Goal: Transaction & Acquisition: Purchase product/service

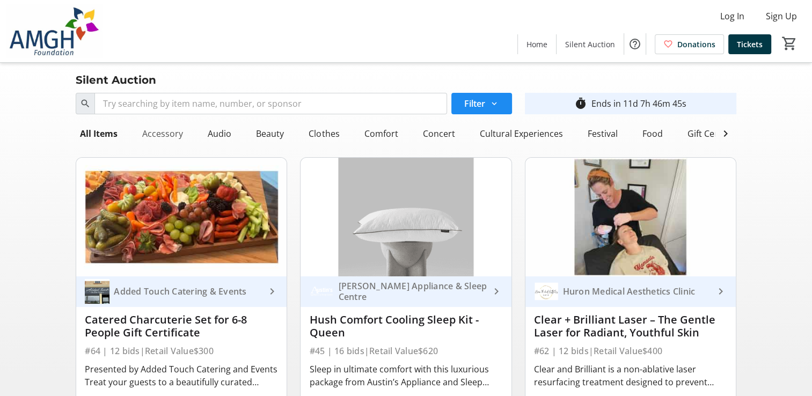
click at [167, 130] on div "Accessory" at bounding box center [162, 133] width 49 height 21
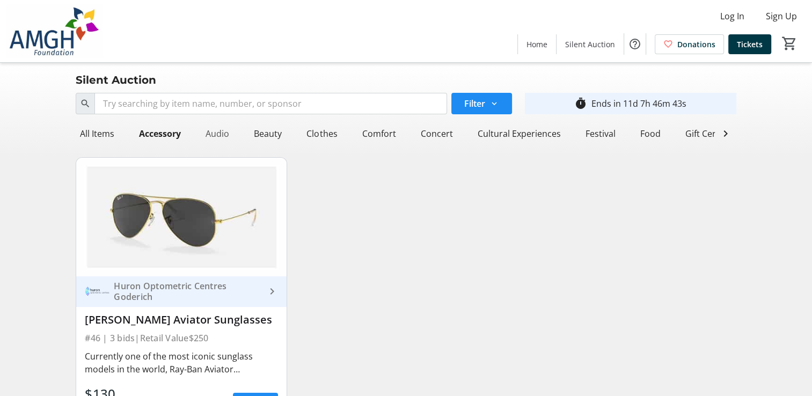
click at [218, 131] on div "Audio" at bounding box center [217, 133] width 32 height 21
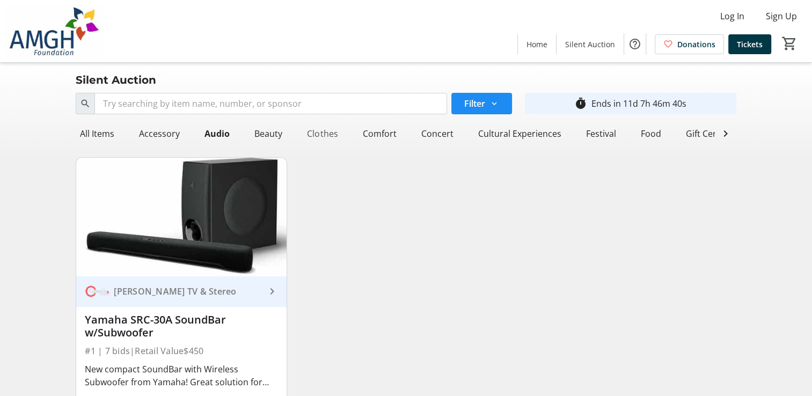
click at [326, 131] on div "Clothes" at bounding box center [322, 133] width 39 height 21
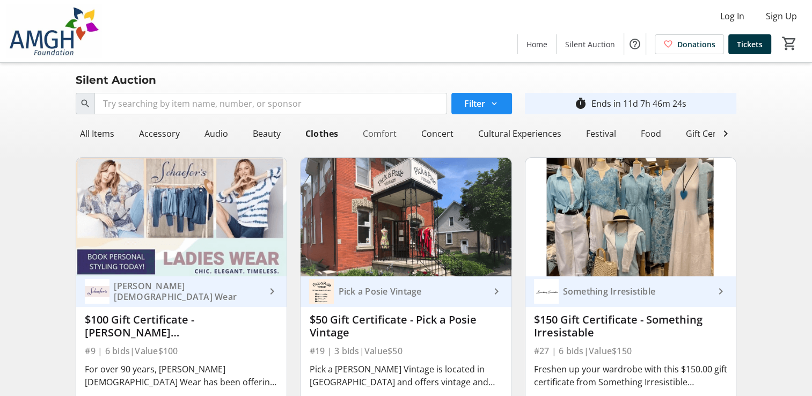
click at [380, 133] on div "Comfort" at bounding box center [379, 133] width 42 height 21
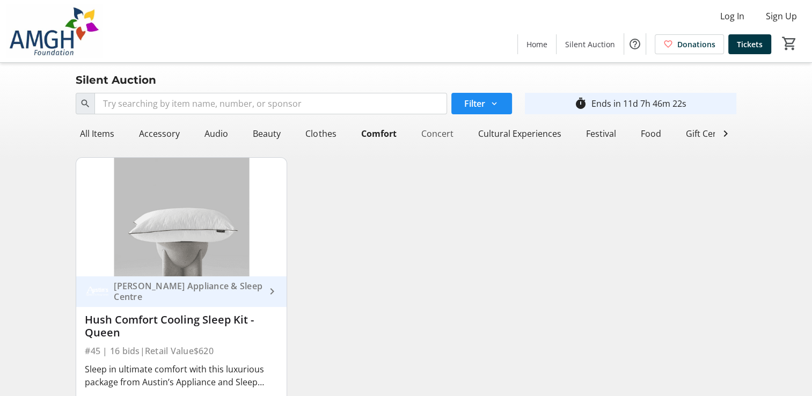
click at [426, 129] on div "Concert" at bounding box center [436, 133] width 41 height 21
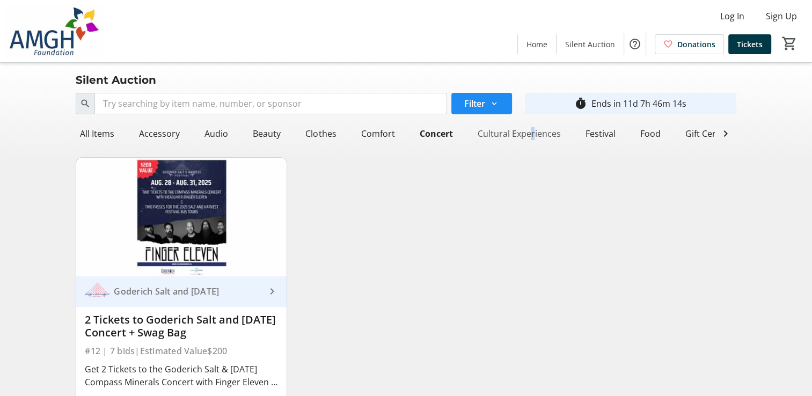
click at [525, 133] on div "Cultural Experiences" at bounding box center [519, 133] width 92 height 21
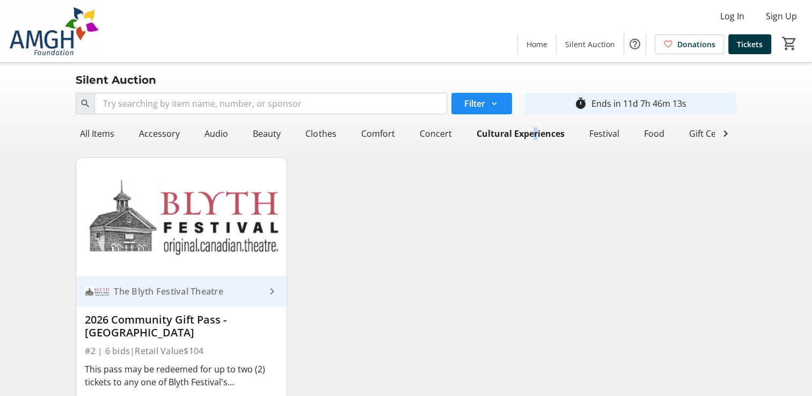
scroll to position [90, 0]
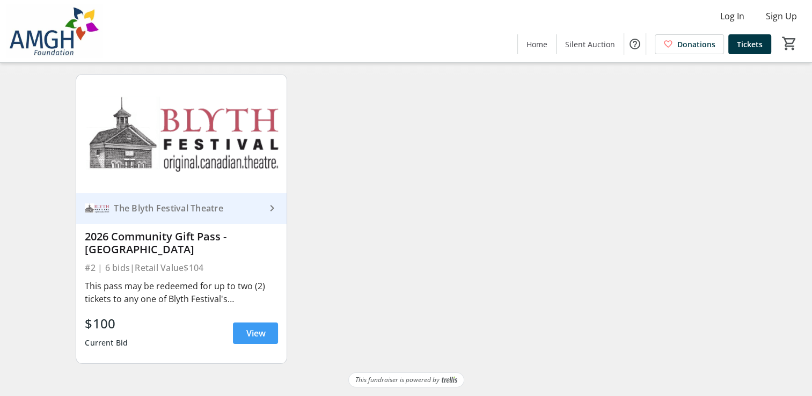
click at [250, 331] on span "View" at bounding box center [255, 333] width 19 height 13
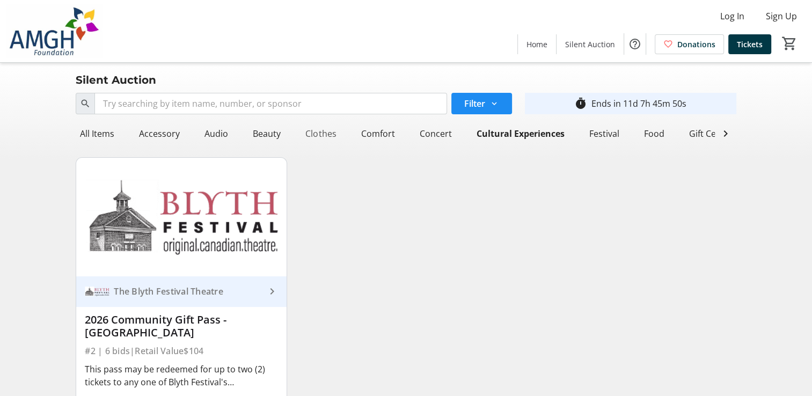
click at [318, 131] on div "Clothes" at bounding box center [320, 133] width 39 height 21
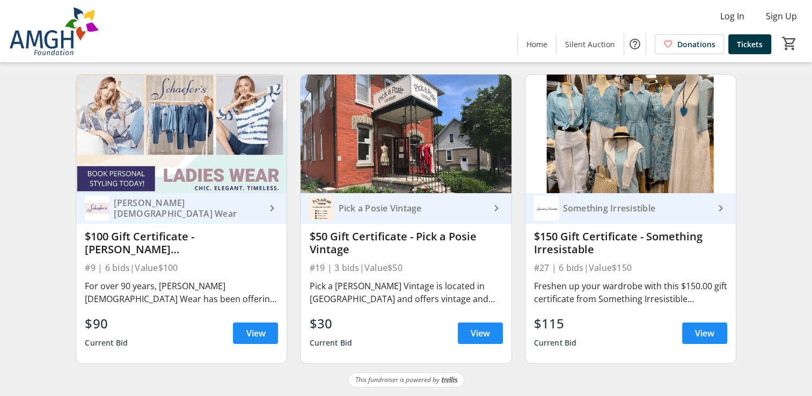
scroll to position [90, 0]
click at [704, 331] on span "View" at bounding box center [704, 333] width 19 height 13
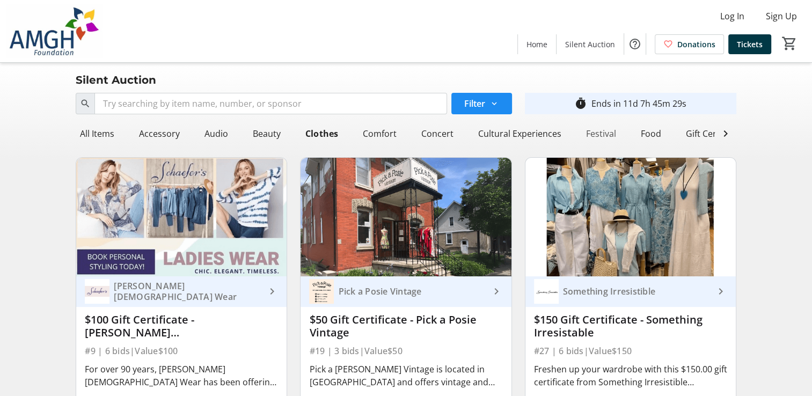
click at [597, 130] on div "Festival" at bounding box center [600, 133] width 39 height 21
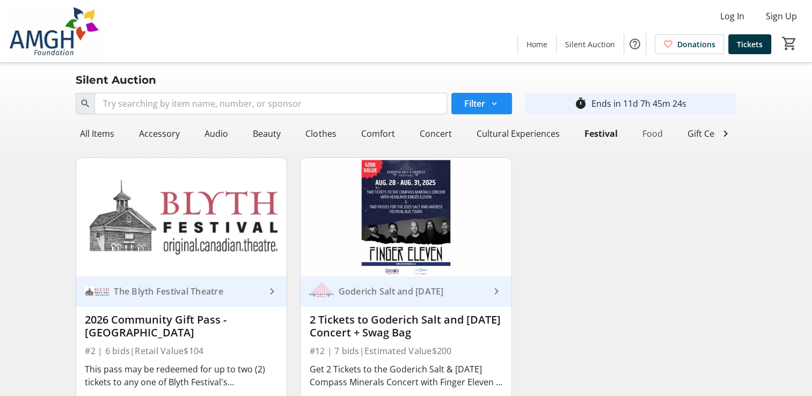
click at [650, 131] on div "Food" at bounding box center [652, 133] width 29 height 21
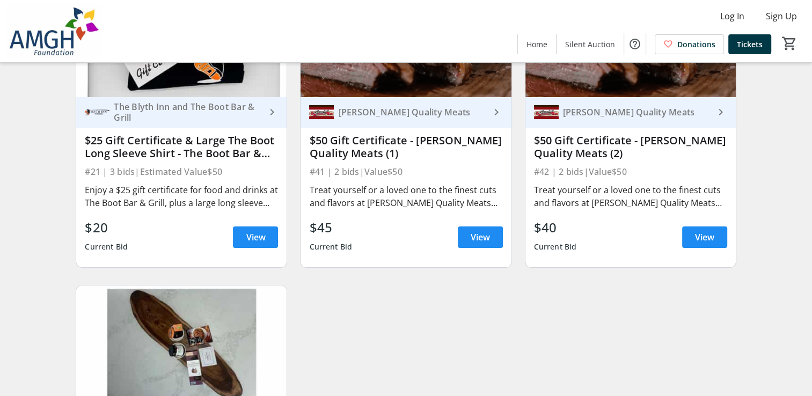
scroll to position [268, 0]
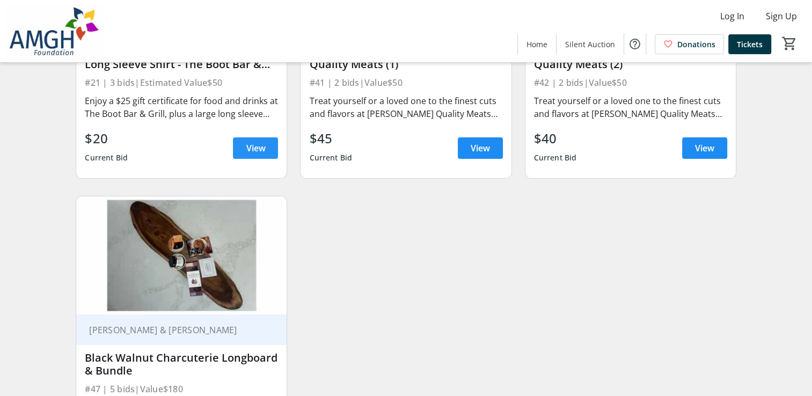
click at [260, 155] on span "View" at bounding box center [255, 148] width 19 height 13
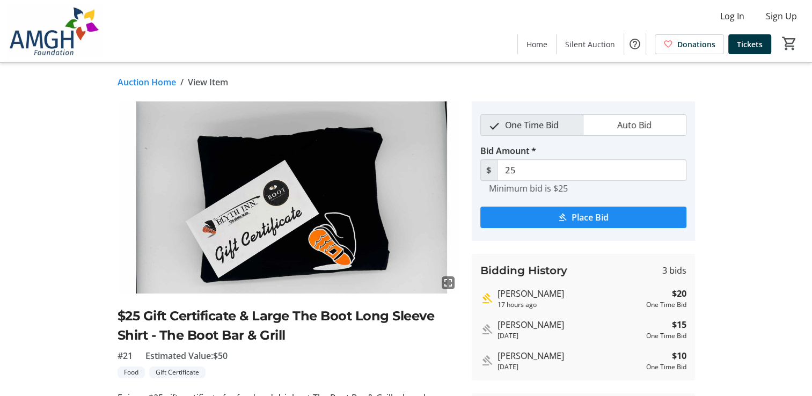
scroll to position [268, 0]
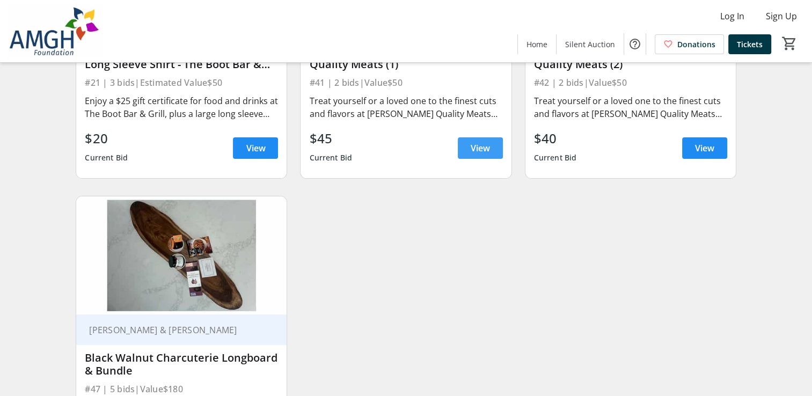
click at [474, 155] on span "View" at bounding box center [480, 148] width 19 height 13
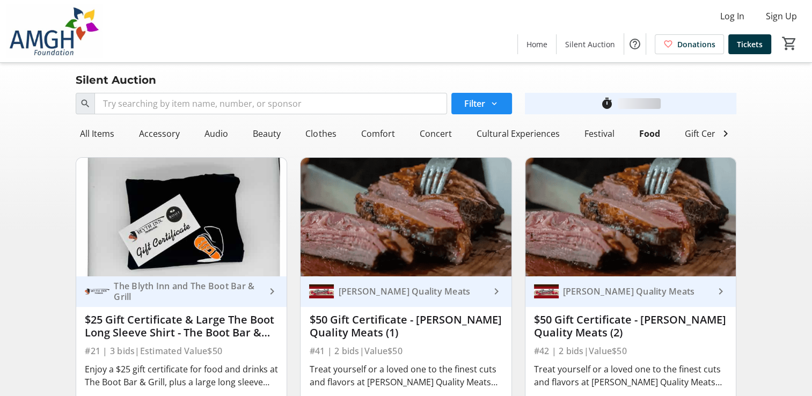
scroll to position [268, 0]
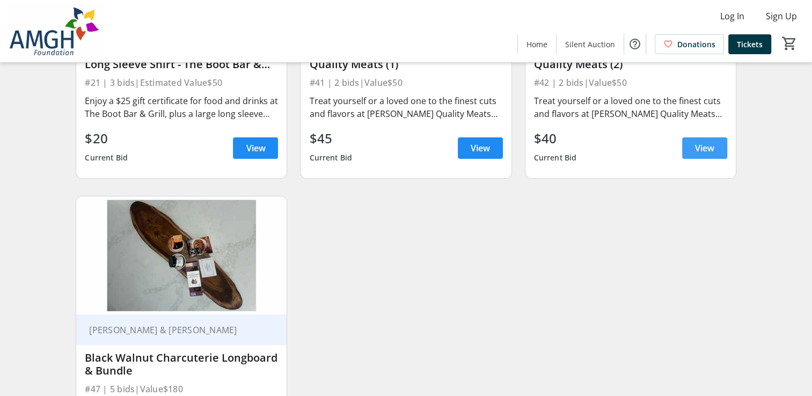
click at [711, 153] on span "View" at bounding box center [704, 148] width 19 height 13
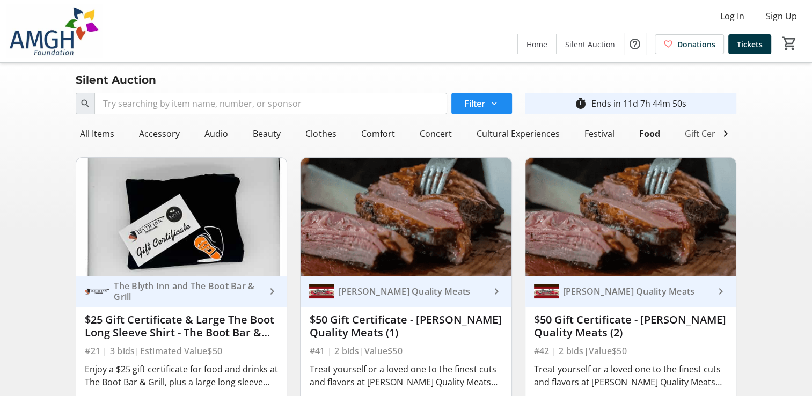
click at [694, 130] on div "Gift Certificate" at bounding box center [713, 133] width 67 height 21
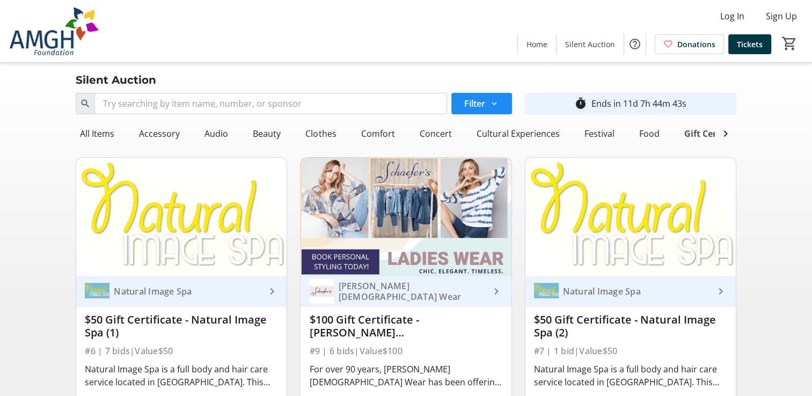
click at [703, 132] on div "Gift Certificate" at bounding box center [714, 133] width 71 height 21
click at [724, 140] on mat-icon at bounding box center [725, 133] width 13 height 13
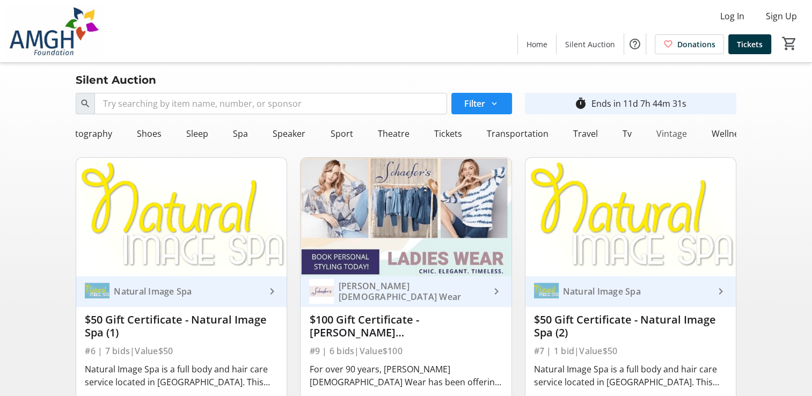
click at [662, 131] on div "Vintage" at bounding box center [671, 133] width 39 height 21
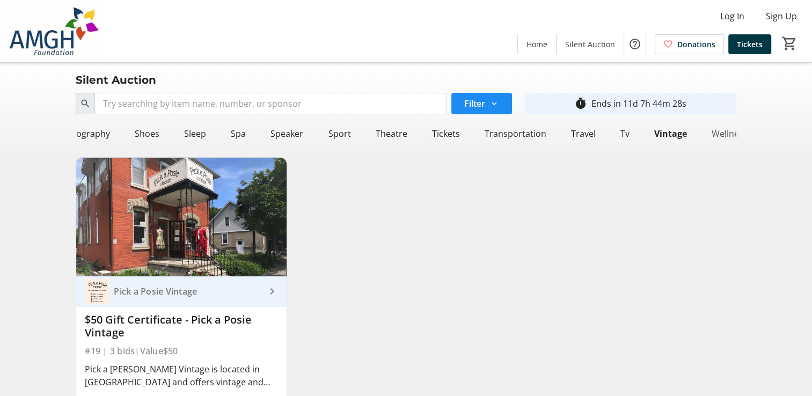
click at [721, 132] on div "Wellness" at bounding box center [729, 133] width 45 height 21
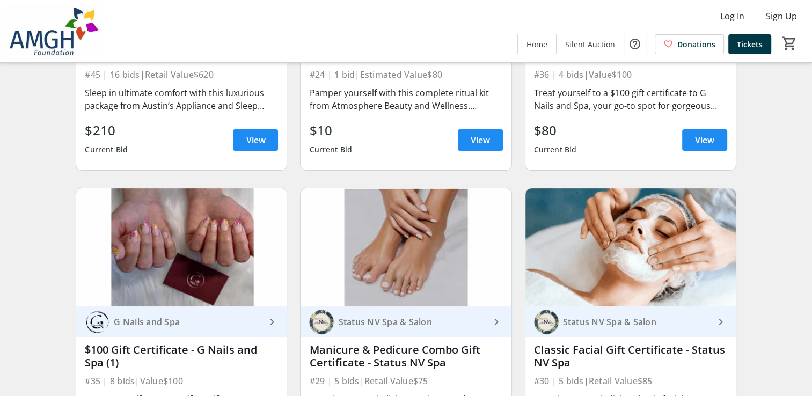
scroll to position [274, 0]
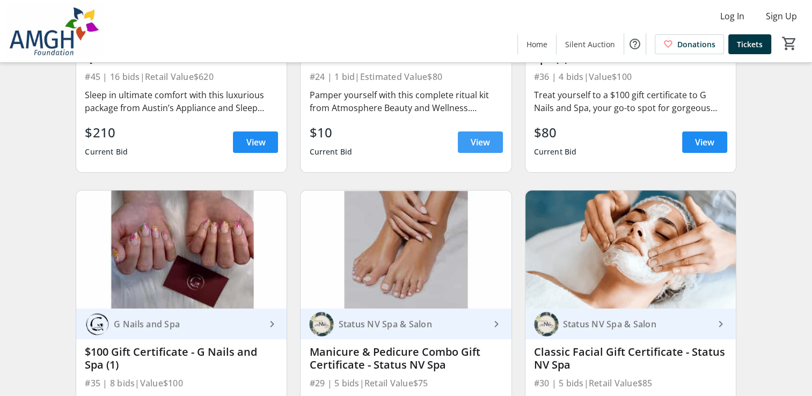
click at [474, 149] on span "View" at bounding box center [480, 142] width 19 height 13
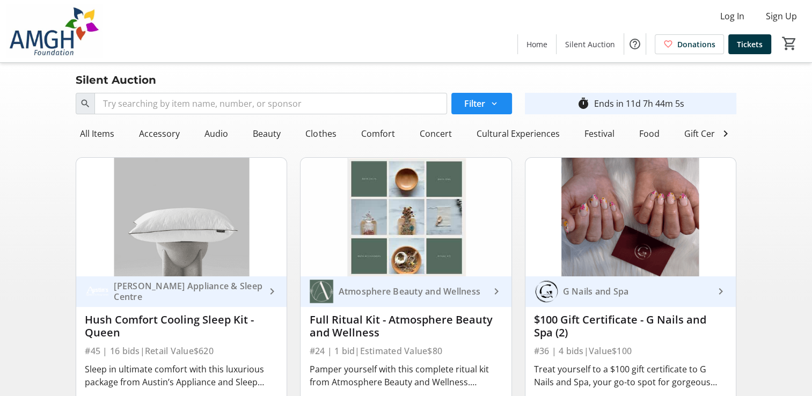
scroll to position [0, 21]
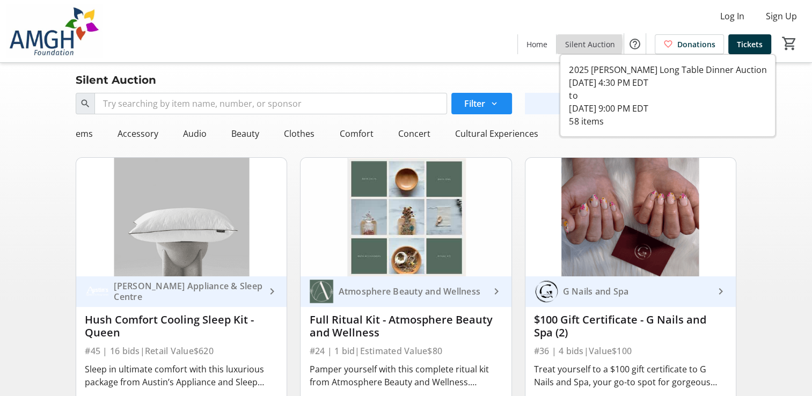
click at [577, 44] on span "Silent Auction" at bounding box center [590, 44] width 50 height 11
click at [597, 42] on span "Silent Auction" at bounding box center [590, 44] width 50 height 11
